Goal: Task Accomplishment & Management: Manage account settings

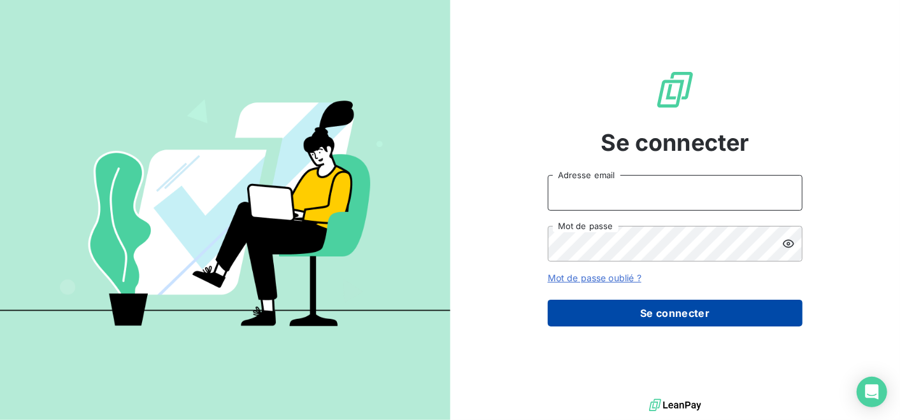
type input "[PERSON_NAME][EMAIL_ADDRESS][DOMAIN_NAME]"
click at [630, 315] on button "Se connecter" at bounding box center [675, 313] width 255 height 27
